Goal: Use online tool/utility: Utilize a website feature to perform a specific function

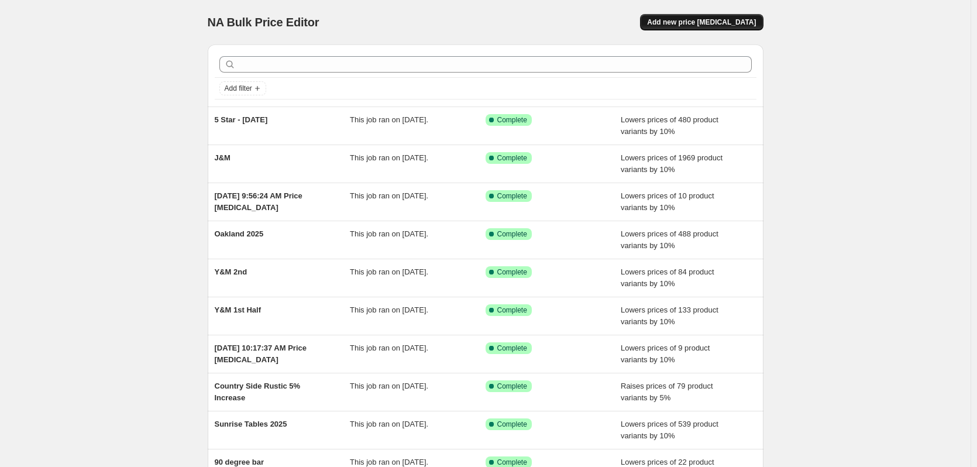
click at [721, 19] on span "Add new price [MEDICAL_DATA]" at bounding box center [701, 22] width 109 height 9
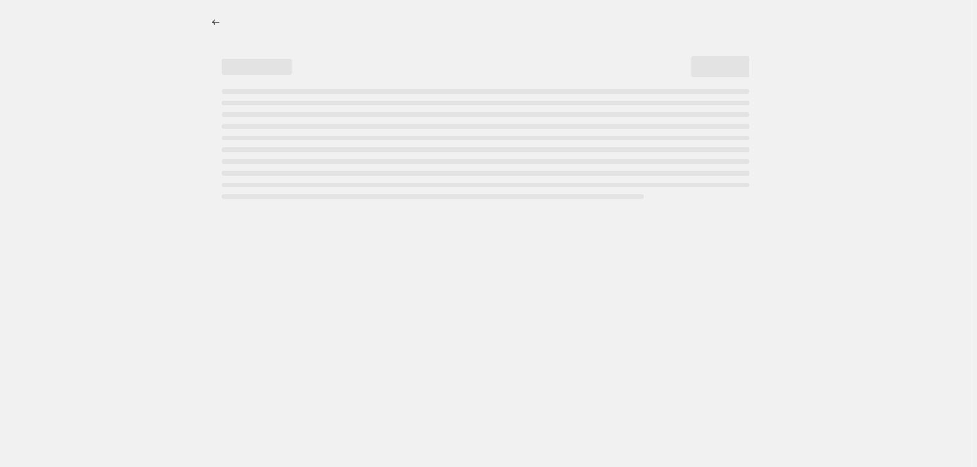
select select "percentage"
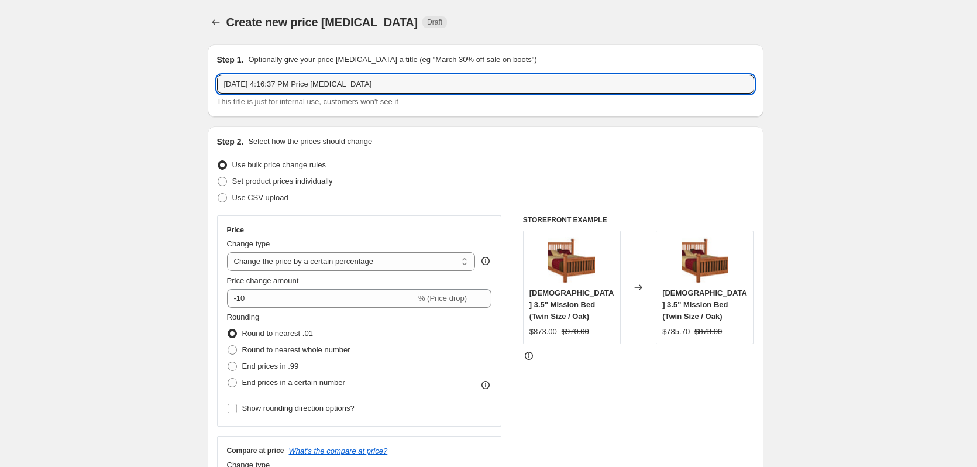
drag, startPoint x: 458, startPoint y: 88, endPoint x: 208, endPoint y: 67, distance: 250.7
click at [267, 80] on input "[PERSON_NAME][GEOGRAPHIC_DATA] [DATE]" at bounding box center [485, 84] width 537 height 19
type input "[PERSON_NAME][GEOGRAPHIC_DATA] - [DATE]"
click at [328, 348] on span "Round to nearest whole number" at bounding box center [296, 349] width 108 height 9
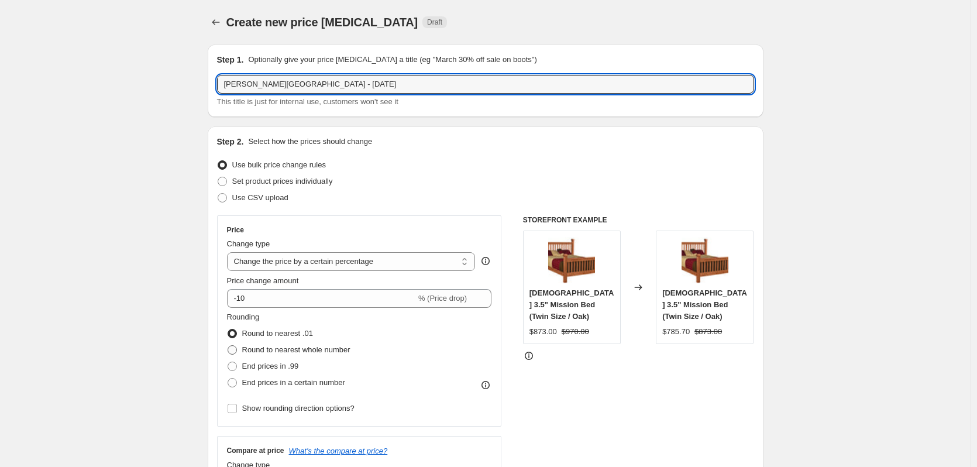
click at [228, 346] on input "Round to nearest whole number" at bounding box center [228, 345] width 1 height 1
radio input "true"
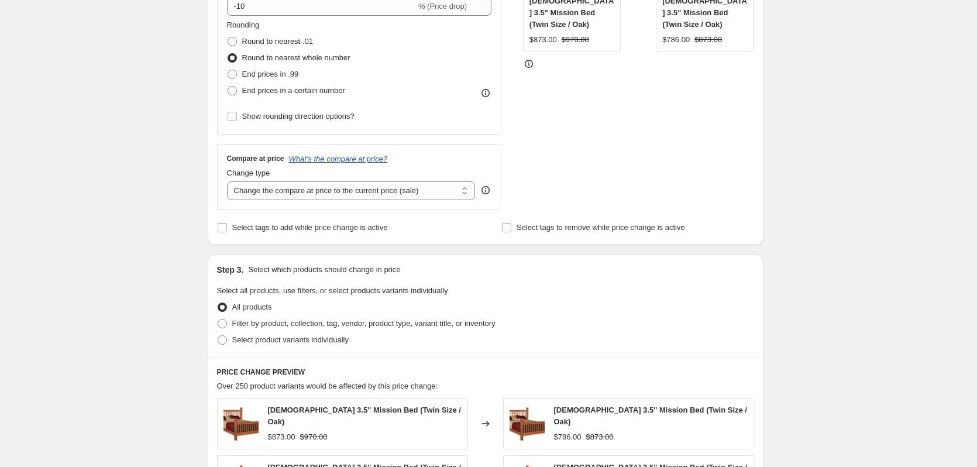
scroll to position [293, 0]
click at [381, 325] on span "Filter by product, collection, tag, vendor, product type, variant title, or inv…" at bounding box center [363, 322] width 263 height 9
click at [218, 319] on input "Filter by product, collection, tag, vendor, product type, variant title, or inv…" at bounding box center [218, 318] width 1 height 1
radio input "true"
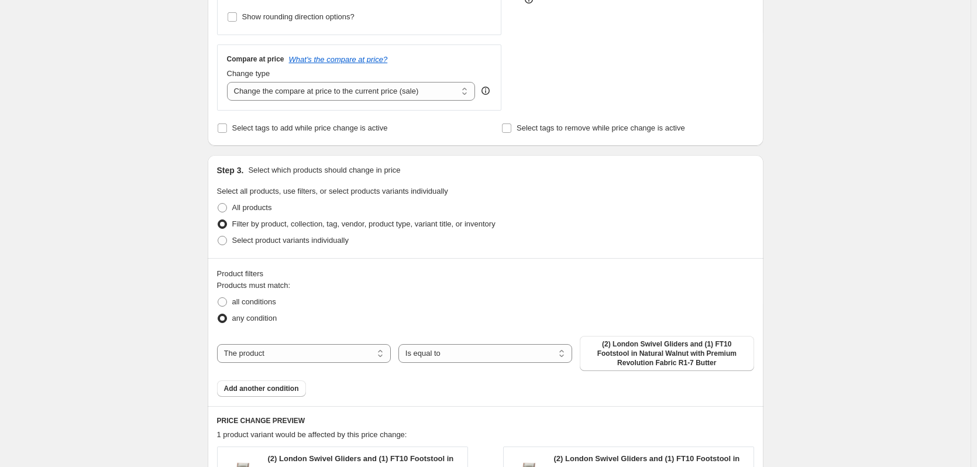
scroll to position [410, 0]
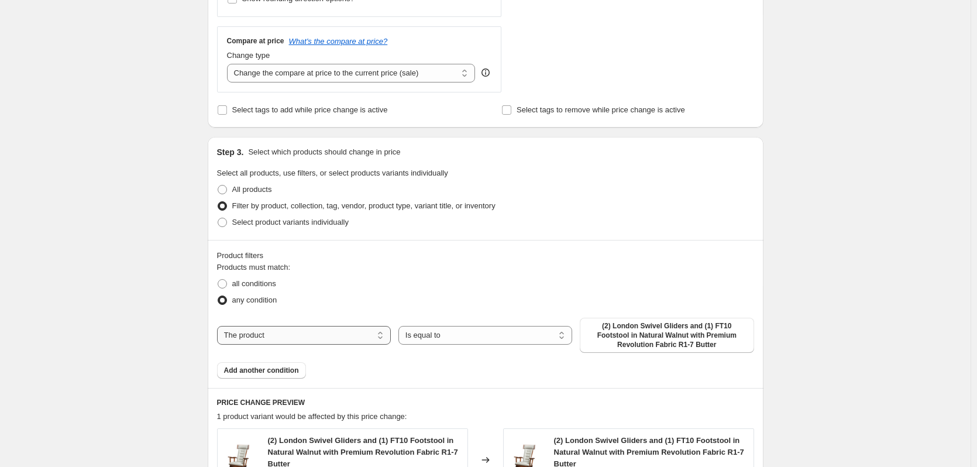
click at [373, 336] on select "The product The product's collection The product's tag The product's vendor The…" at bounding box center [304, 335] width 174 height 19
select select "collection"
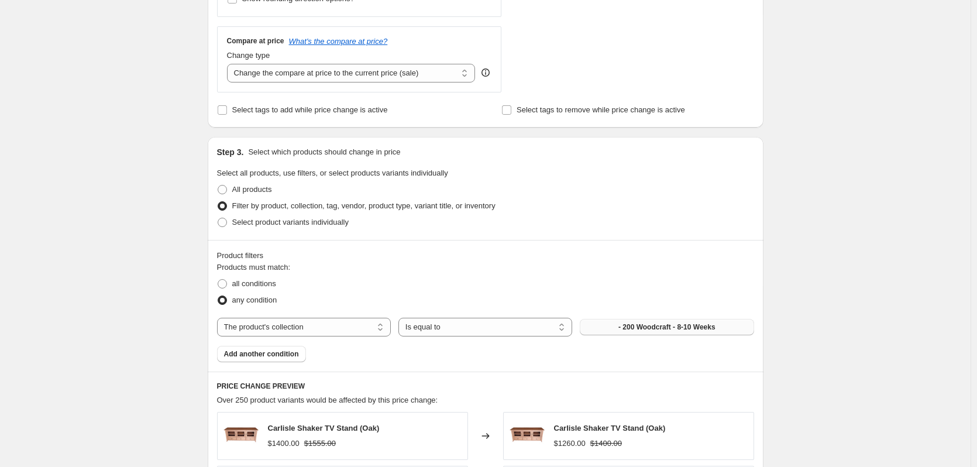
click at [658, 332] on span "- 200 Woodcraft - 8-10 Weeks" at bounding box center [667, 326] width 97 height 9
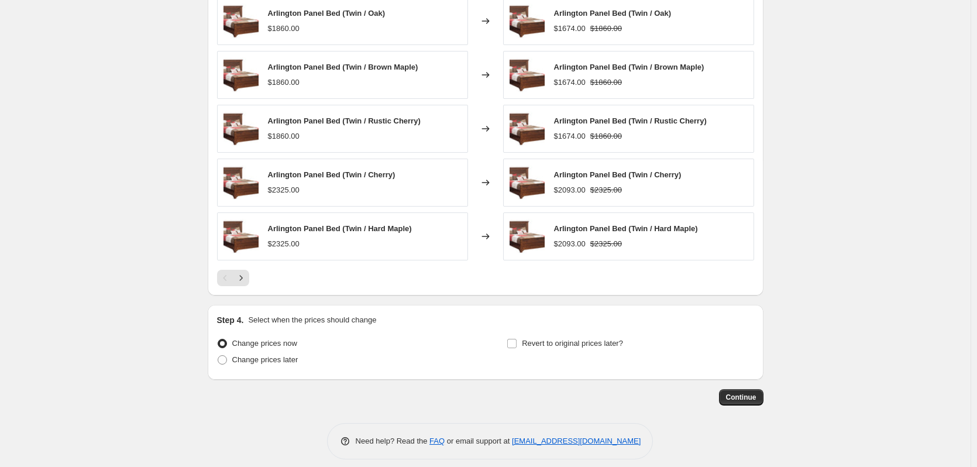
scroll to position [835, 0]
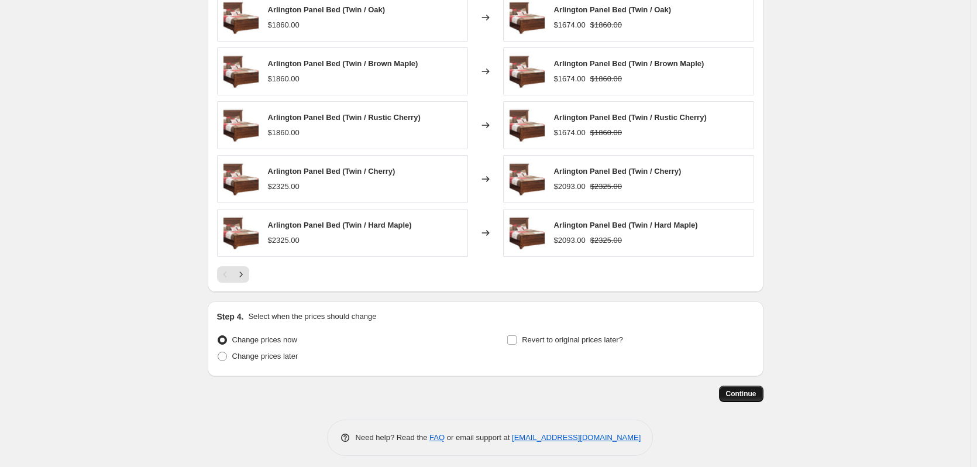
click at [741, 389] on span "Continue" at bounding box center [741, 393] width 30 height 9
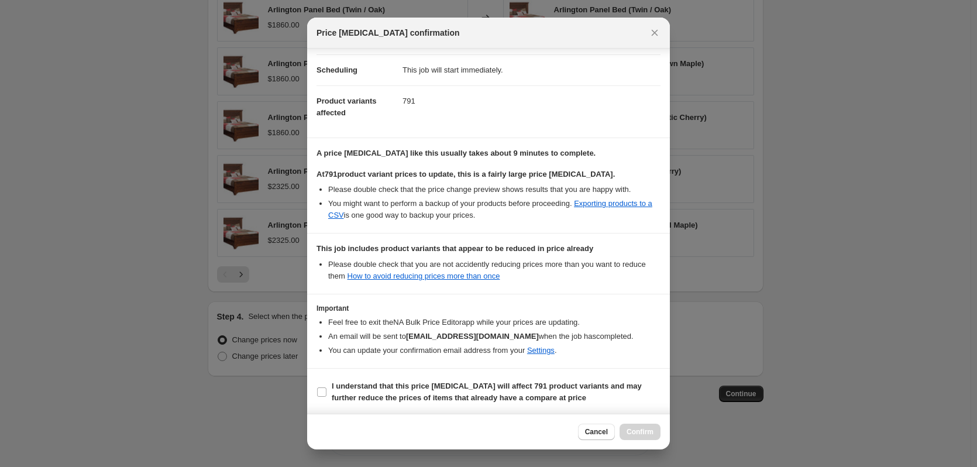
scroll to position [90, 0]
click at [399, 389] on b "I understand that this price change job will affect 791 product variants and ma…" at bounding box center [487, 390] width 310 height 20
click at [327, 389] on input "I understand that this price change job will affect 791 product variants and ma…" at bounding box center [321, 390] width 9 height 9
checkbox input "true"
click at [636, 432] on span "Confirm" at bounding box center [640, 431] width 27 height 9
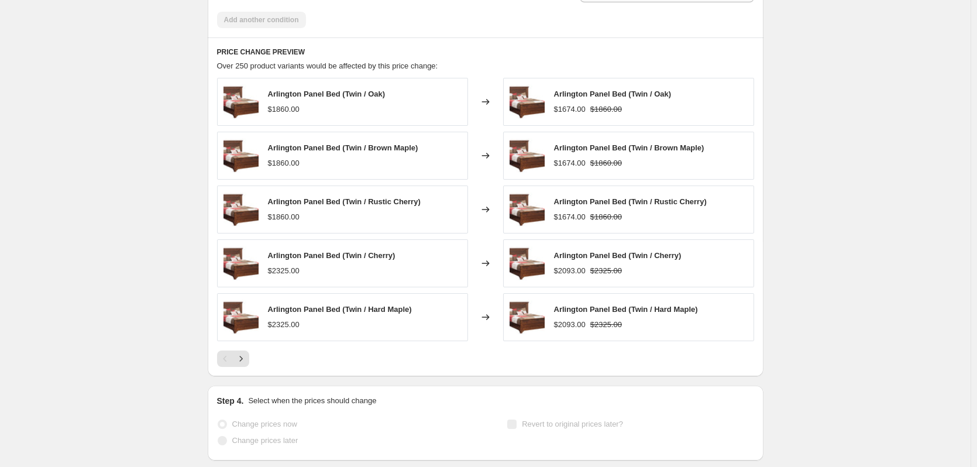
scroll to position [865, 0]
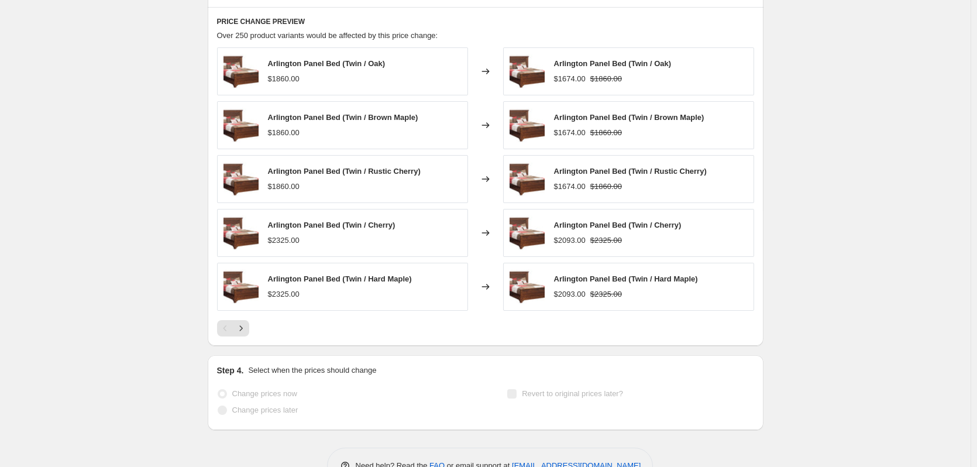
select select "percentage"
select select "collection"
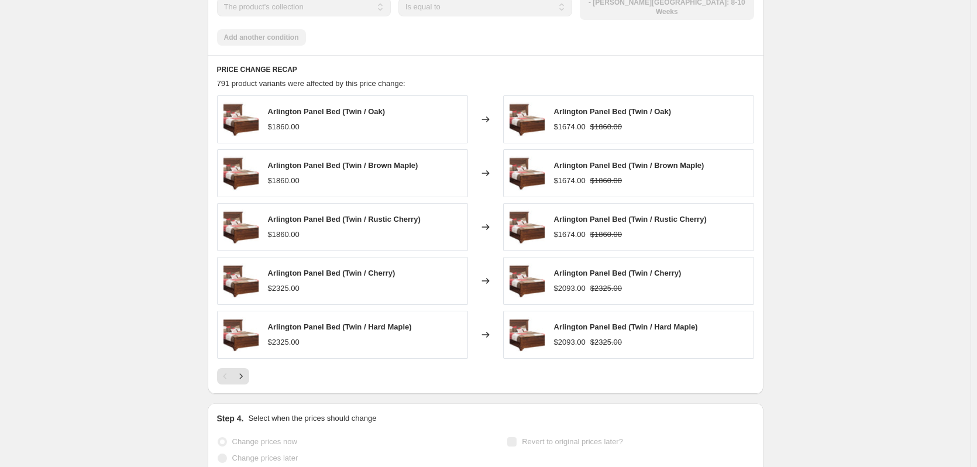
scroll to position [0, 0]
